Goal: Book appointment/travel/reservation

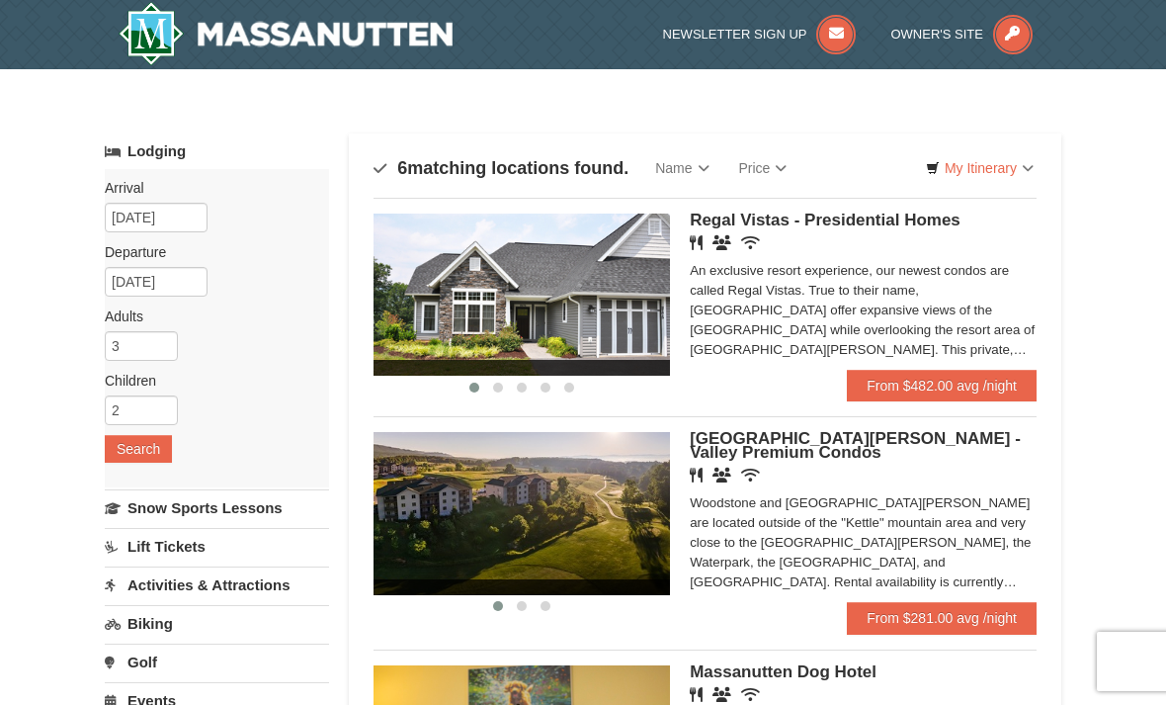
click at [762, 227] on span "Regal Vistas - Presidential Homes" at bounding box center [825, 220] width 271 height 19
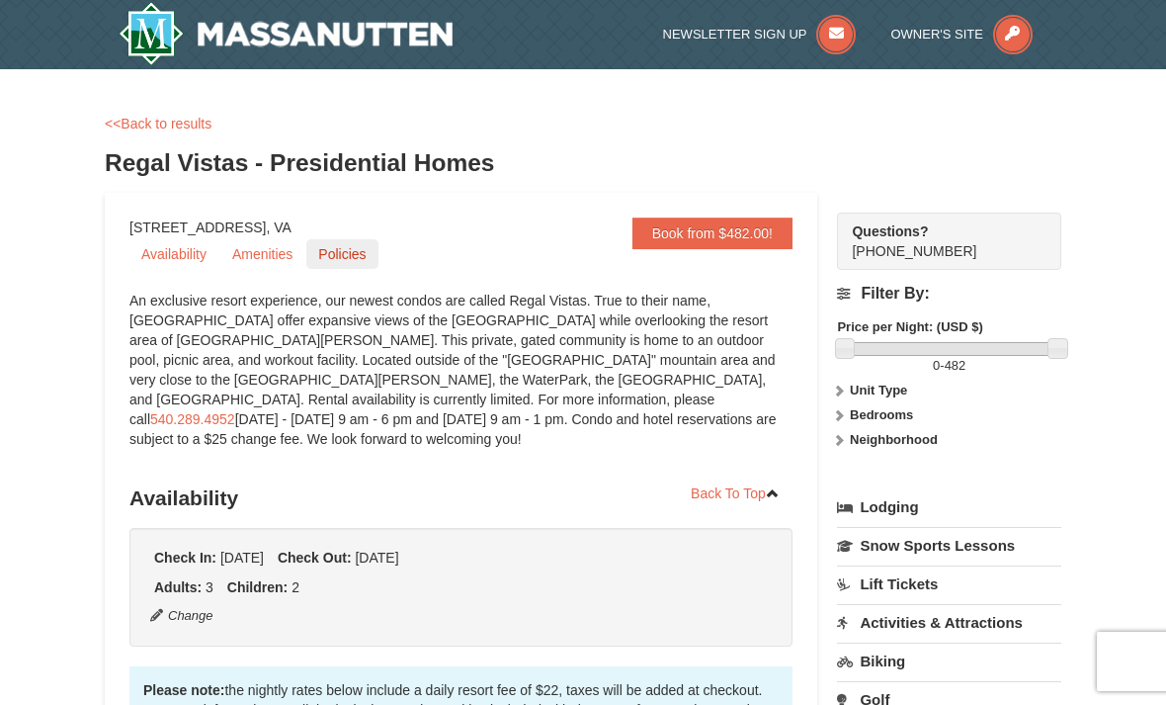
click at [315, 255] on link "Policies" at bounding box center [341, 254] width 71 height 30
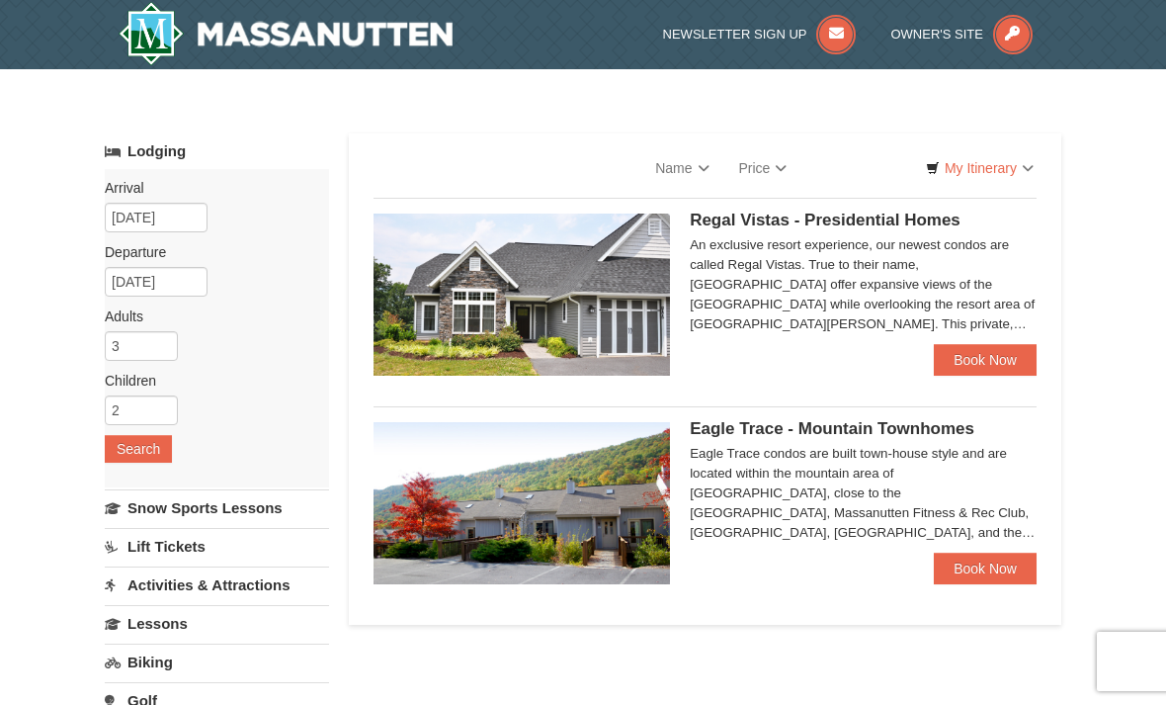
select select "9"
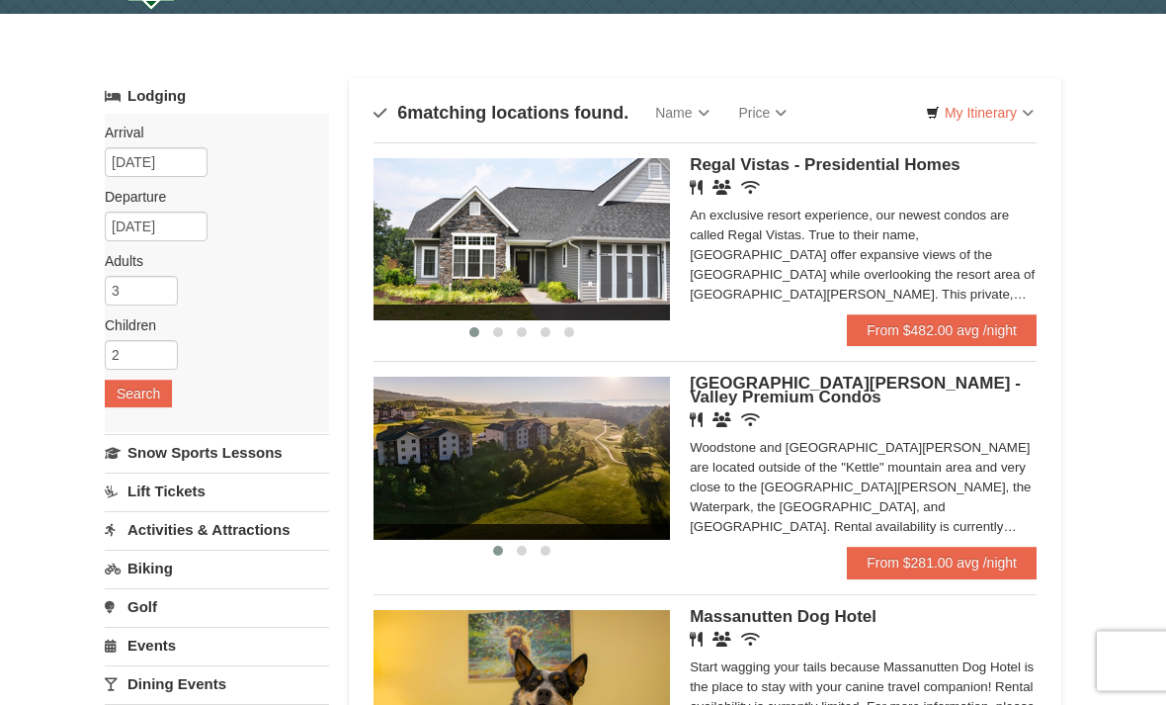
scroll to position [62, 0]
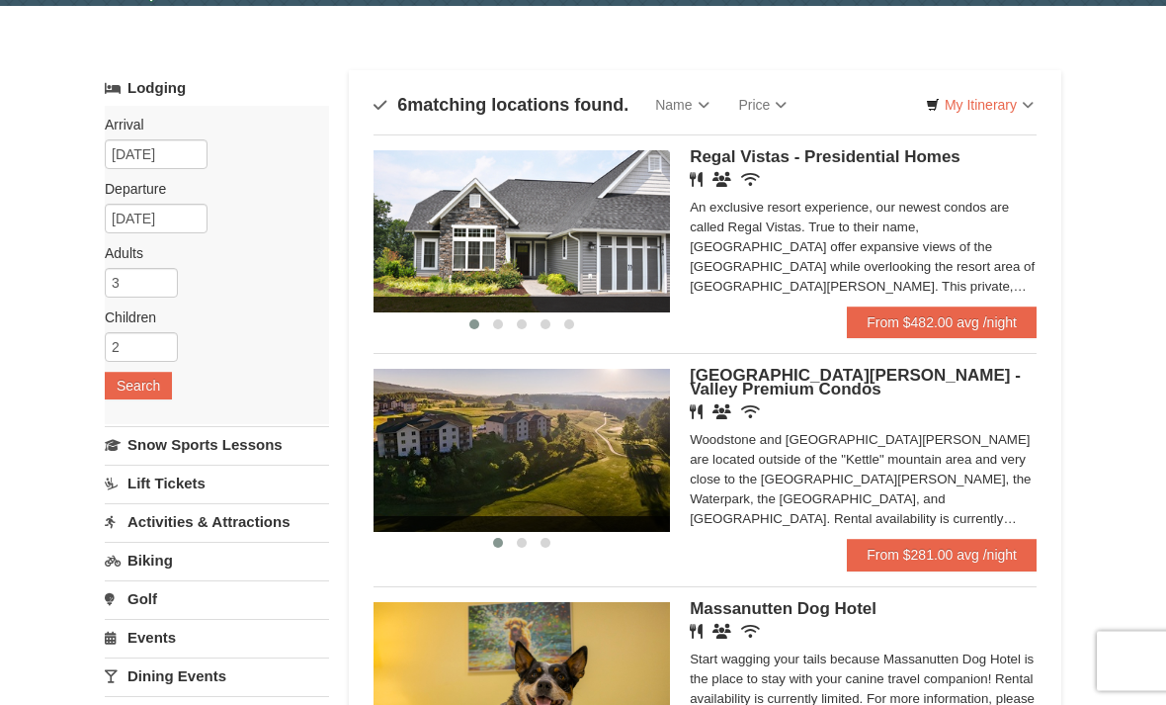
click at [518, 434] on img at bounding box center [522, 451] width 297 height 162
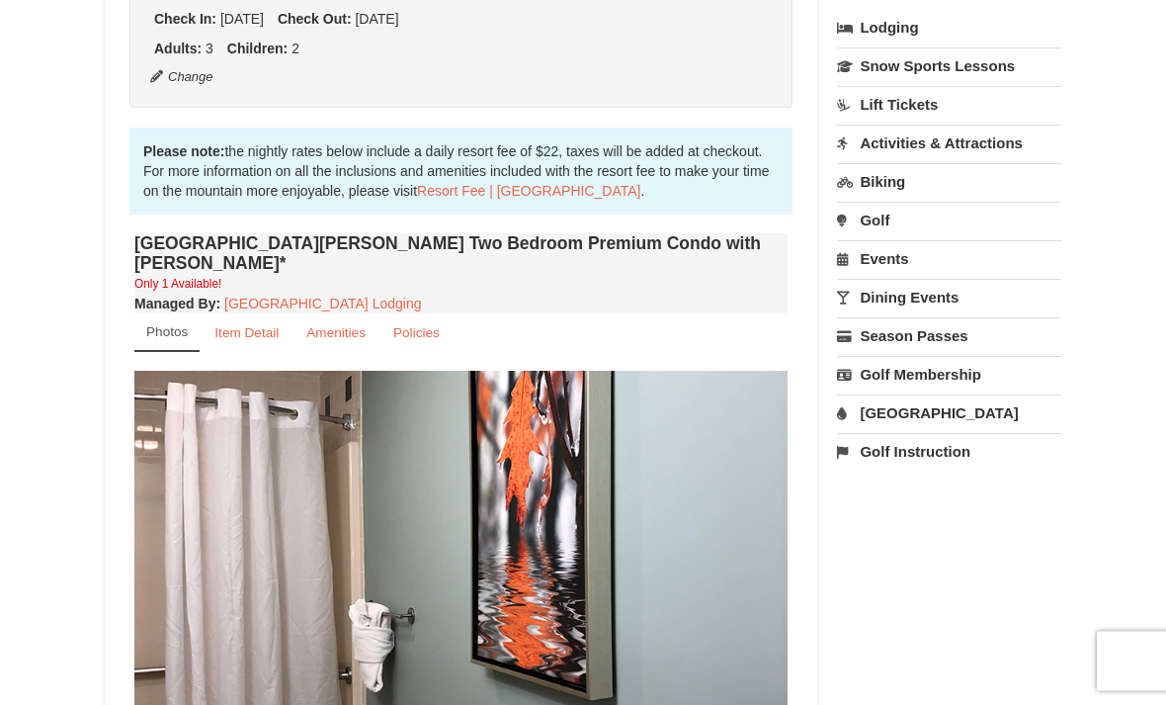
scroll to position [473, 0]
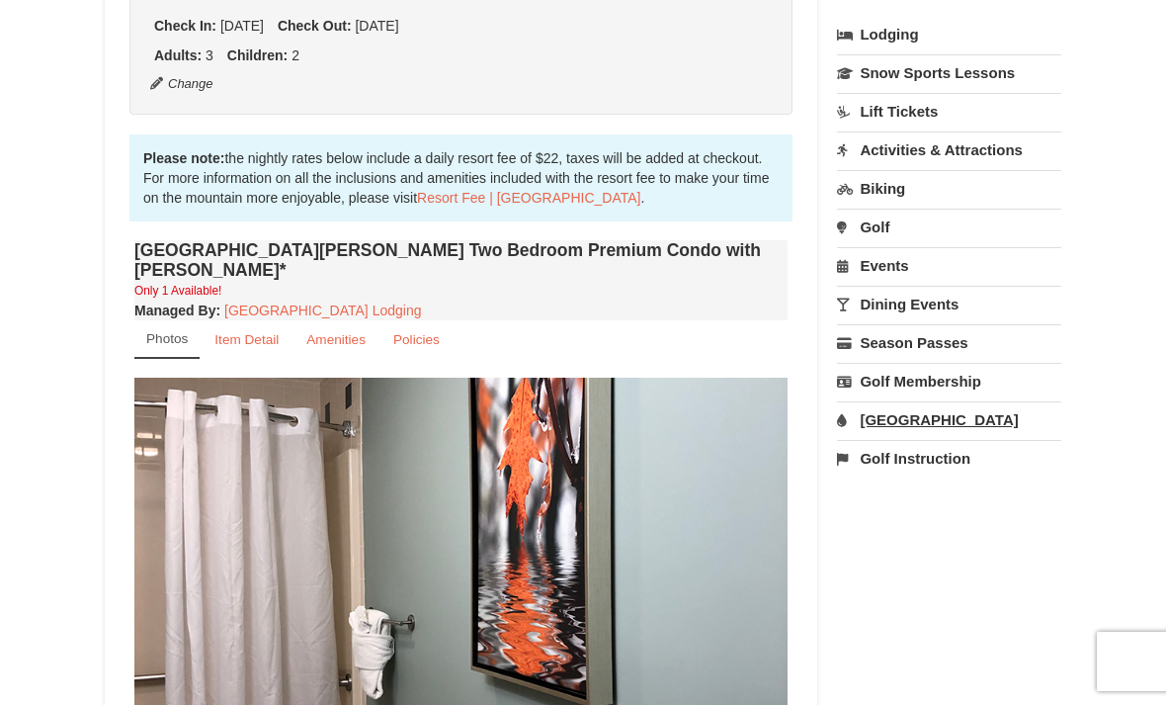
click at [918, 408] on link "[GEOGRAPHIC_DATA]" at bounding box center [949, 419] width 224 height 37
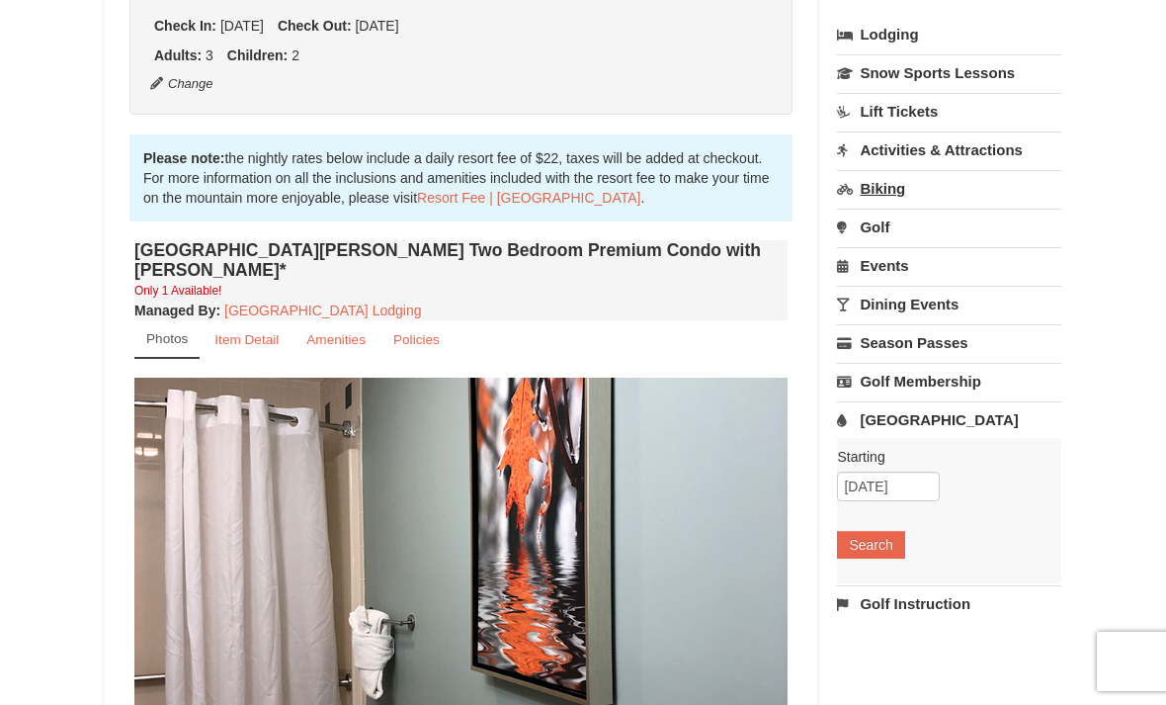
click at [920, 194] on link "Biking" at bounding box center [949, 188] width 224 height 37
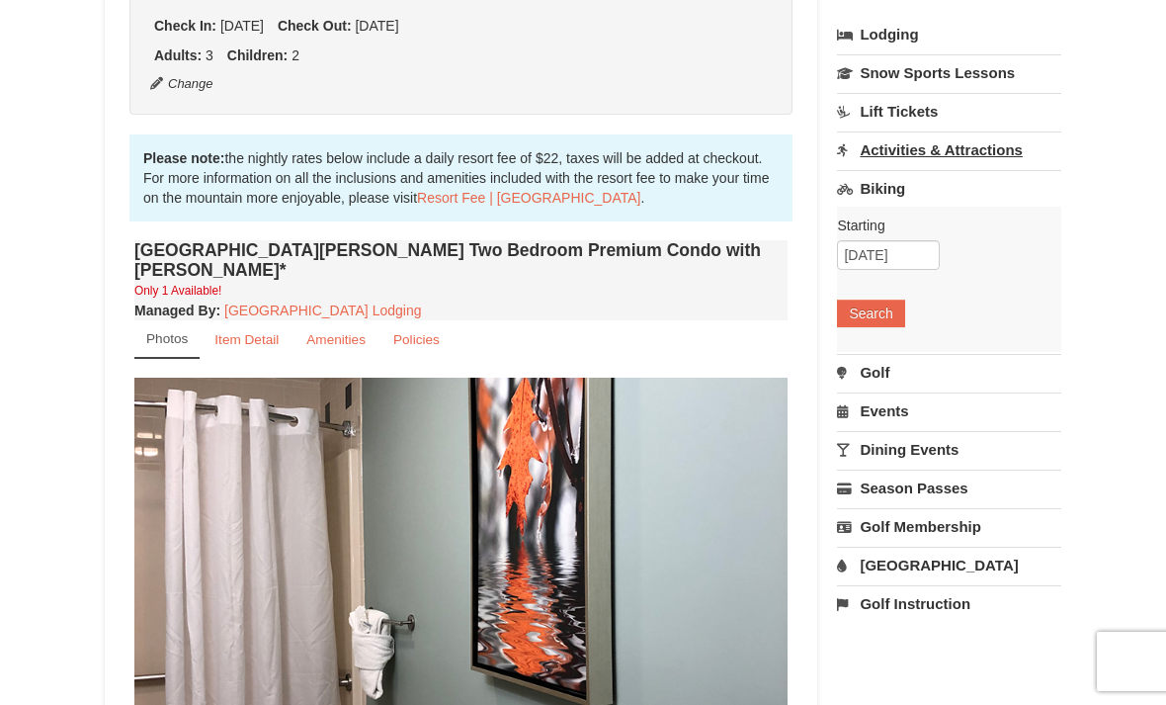
click at [986, 149] on link "Activities & Attractions" at bounding box center [949, 149] width 224 height 37
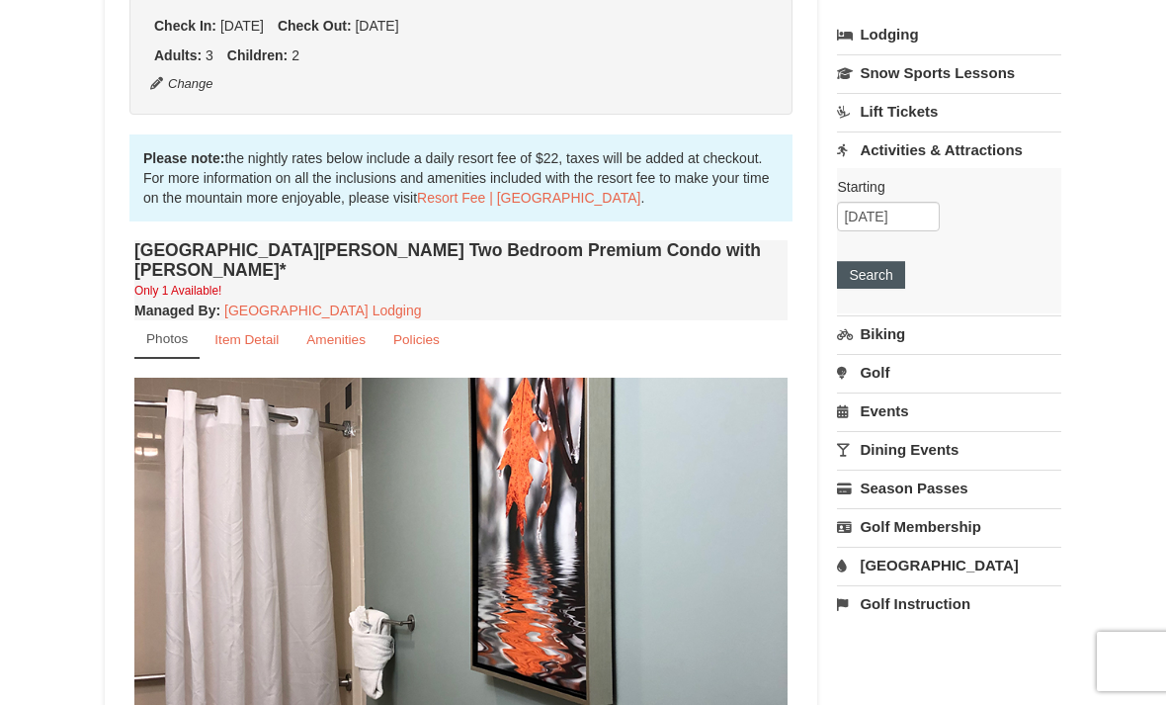
click at [884, 276] on button "Search" at bounding box center [870, 275] width 67 height 28
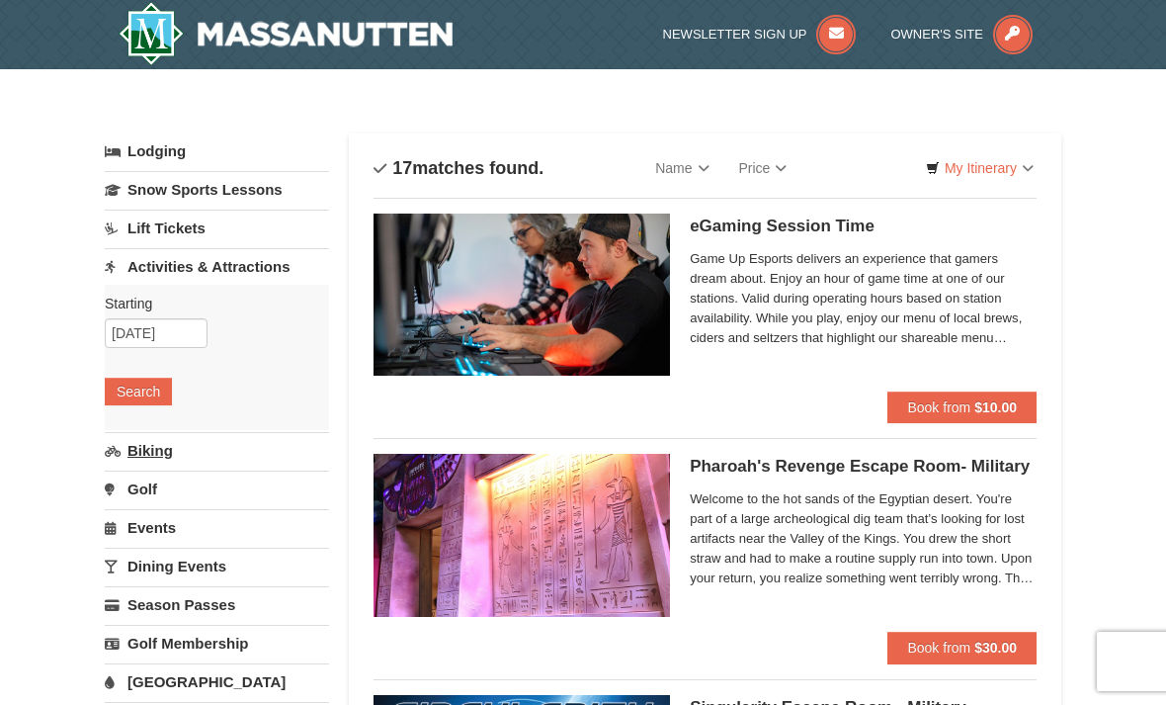
click at [145, 441] on link "Biking" at bounding box center [217, 450] width 224 height 37
click at [135, 428] on button "Search" at bounding box center [138, 430] width 67 height 28
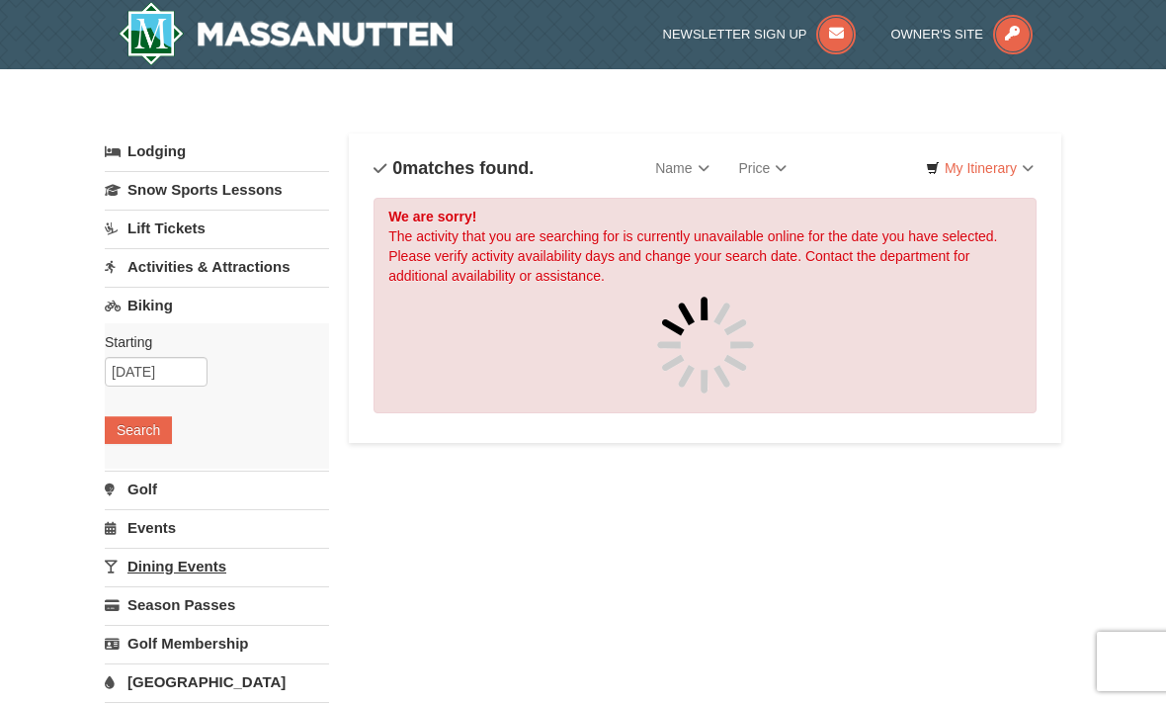
click at [153, 562] on link "Dining Events" at bounding box center [217, 566] width 224 height 37
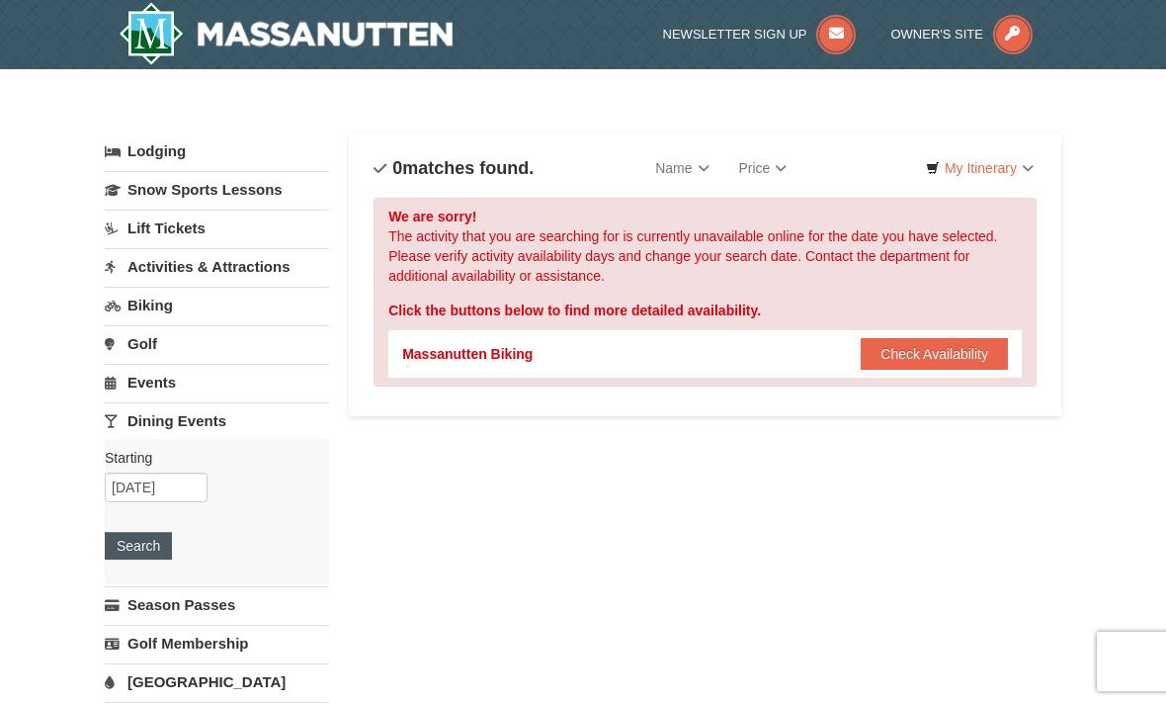
click at [128, 544] on button "Search" at bounding box center [138, 546] width 67 height 28
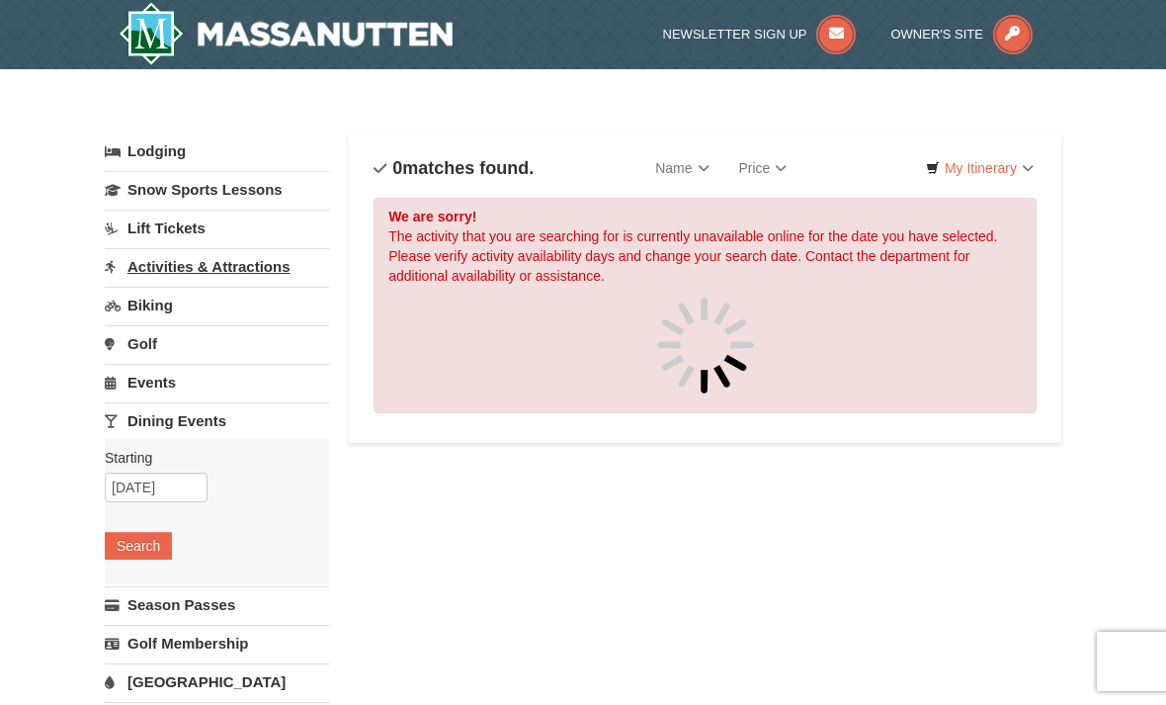
click at [154, 268] on link "Activities & Attractions" at bounding box center [217, 266] width 224 height 37
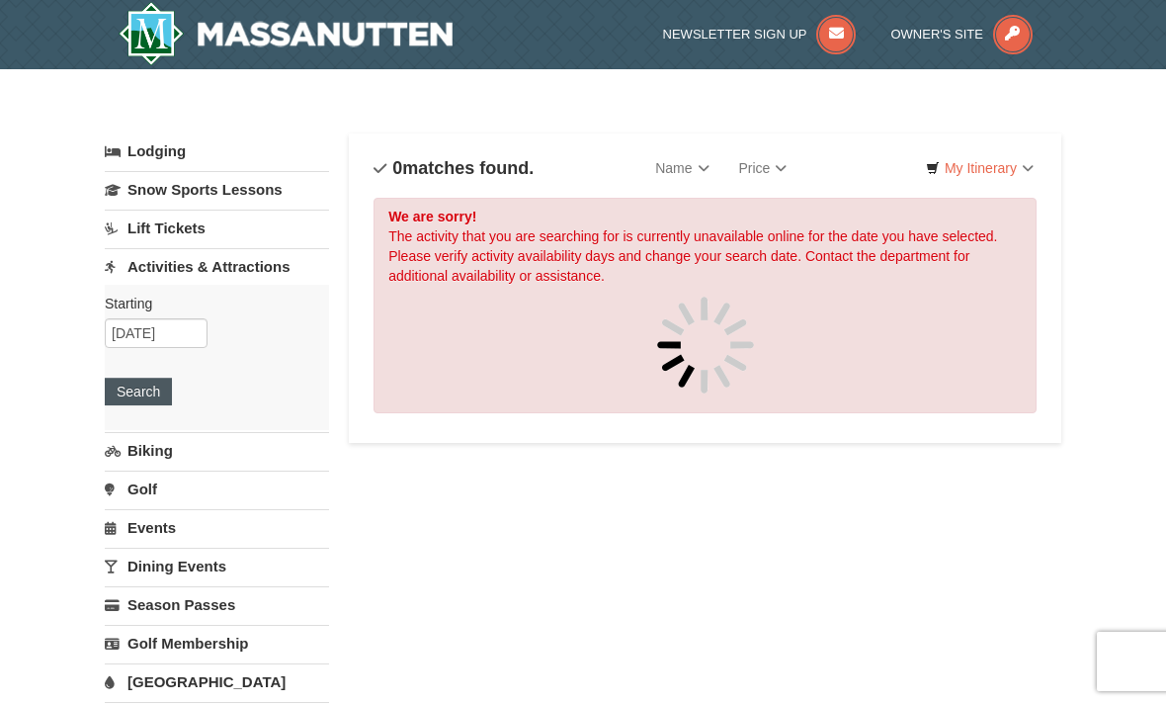
click at [127, 393] on button "Search" at bounding box center [138, 392] width 67 height 28
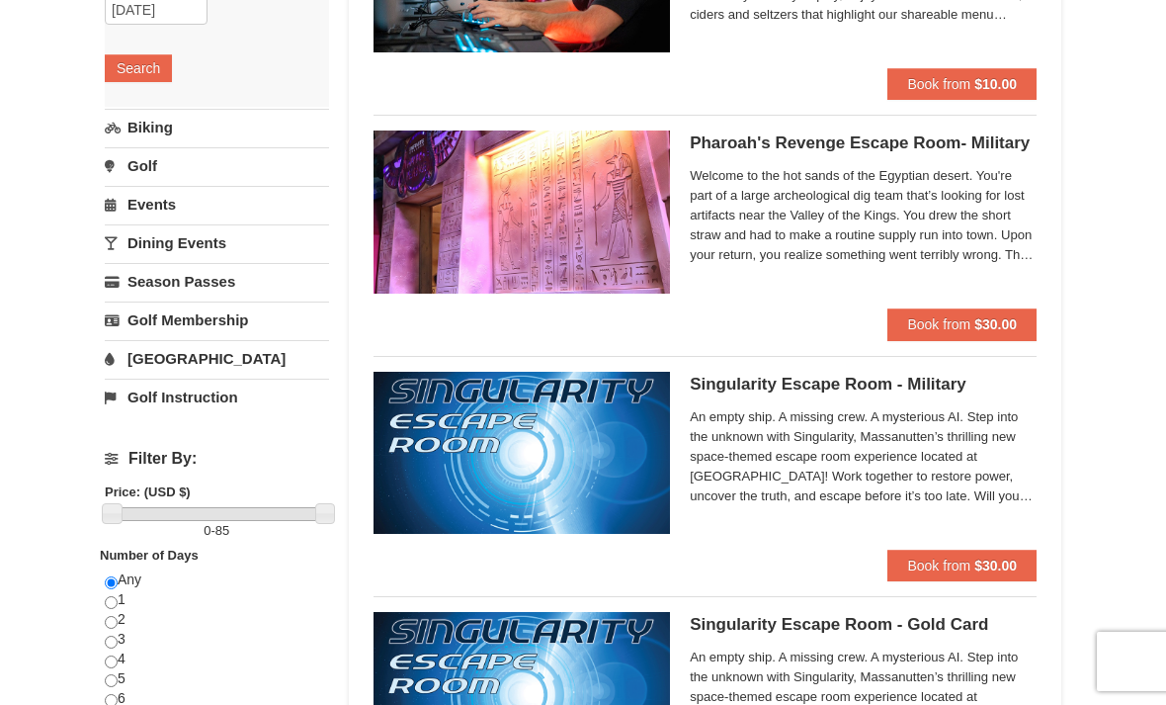
scroll to position [344, 0]
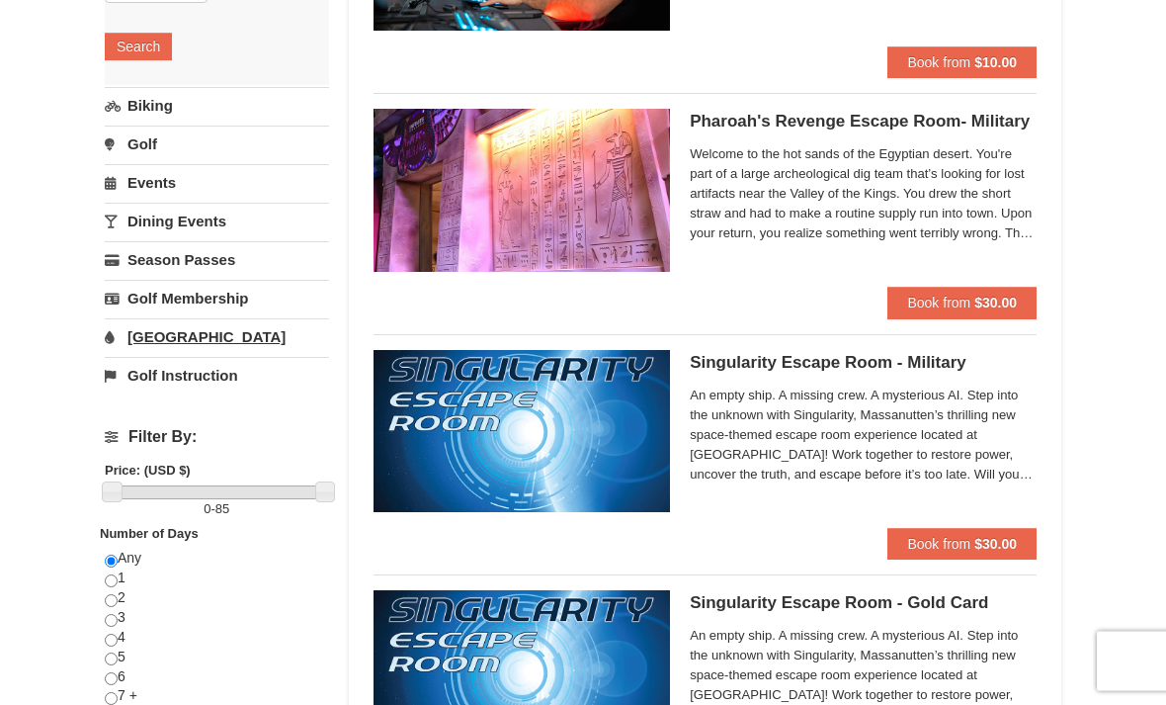
click at [145, 339] on link "[GEOGRAPHIC_DATA]" at bounding box center [217, 337] width 224 height 37
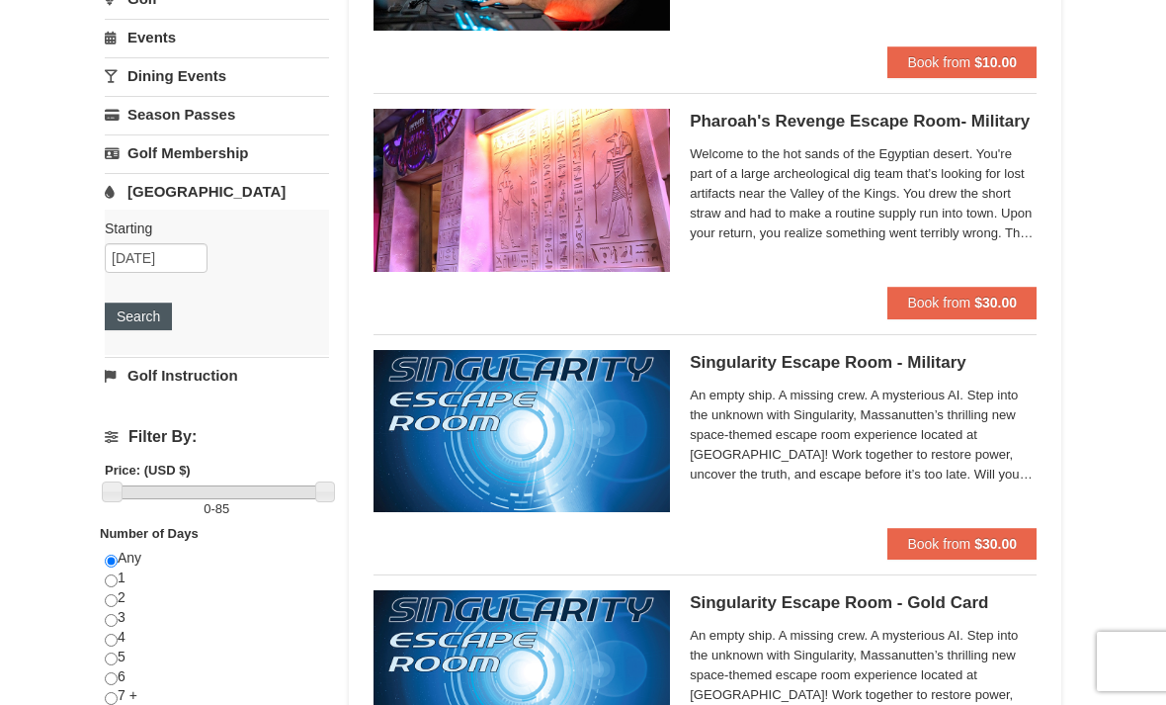
click at [128, 321] on button "Search" at bounding box center [138, 316] width 67 height 28
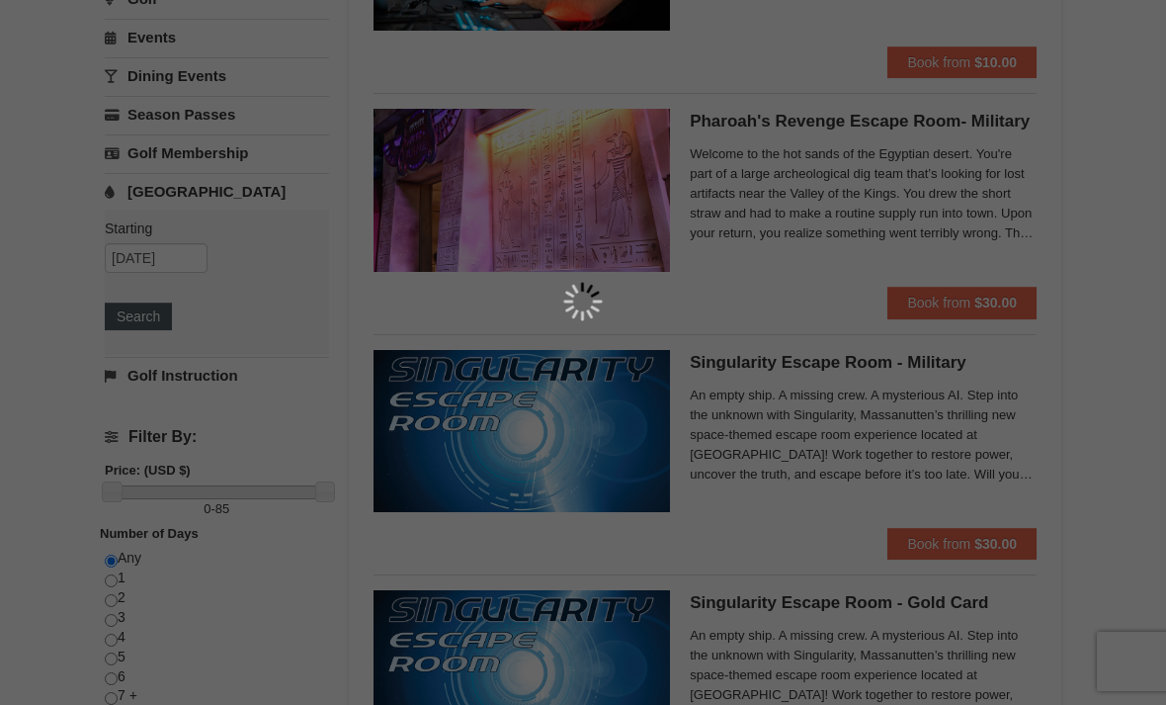
scroll to position [408, 0]
